Goal: Transaction & Acquisition: Purchase product/service

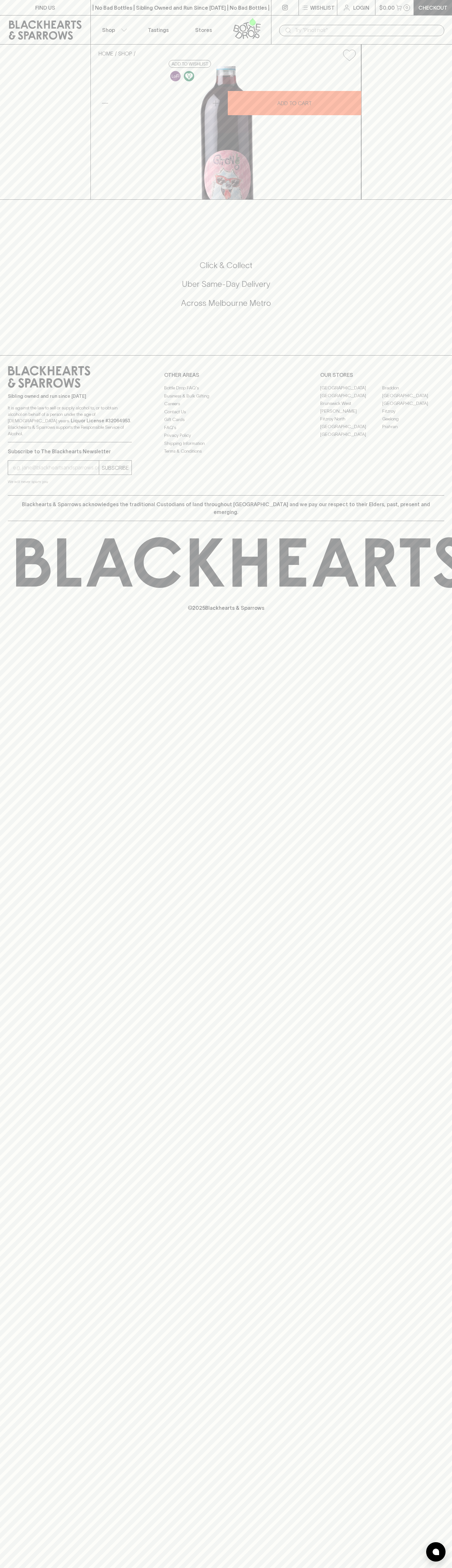
click at [128, 15] on div "| No Bad Bottles | Sibling Owned and Run Since [DATE] | No Bad Bottles | Siblin…" at bounding box center [180, 7] width 181 height 15
click at [429, 200] on div "HOME SHOP Sindi Mandiqi Grignolino 2023 $45.00 Add to wishlist 10% discount whe…" at bounding box center [226, 122] width 452 height 155
click at [409, 1567] on html "FIND US | No Bad Bottles | Sibling Owned and Run Since 2006 | No Bad Bottles | …" at bounding box center [226, 784] width 452 height 1568
click at [26, 588] on icon at bounding box center [453, 562] width 873 height 51
